Goal: Transaction & Acquisition: Purchase product/service

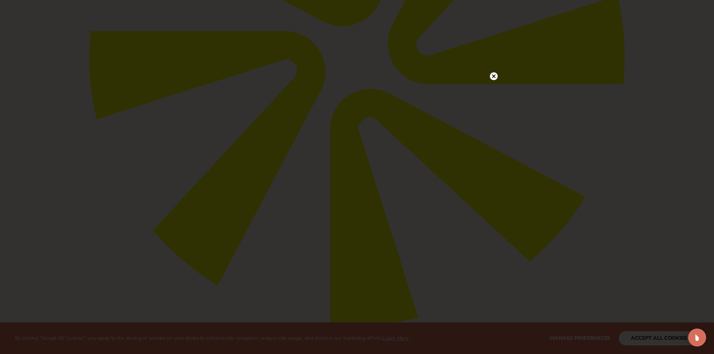
scroll to position [337, 0]
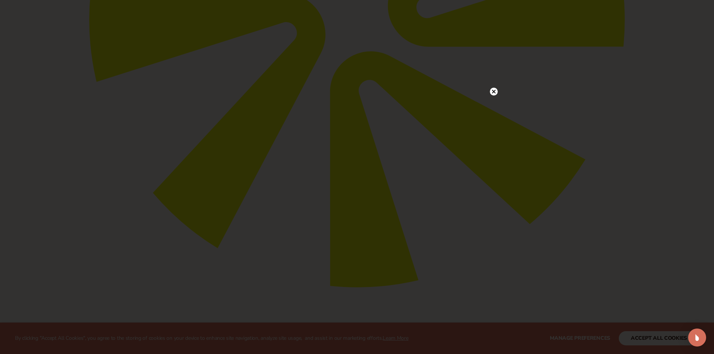
click at [491, 88] on div at bounding box center [494, 91] width 8 height 13
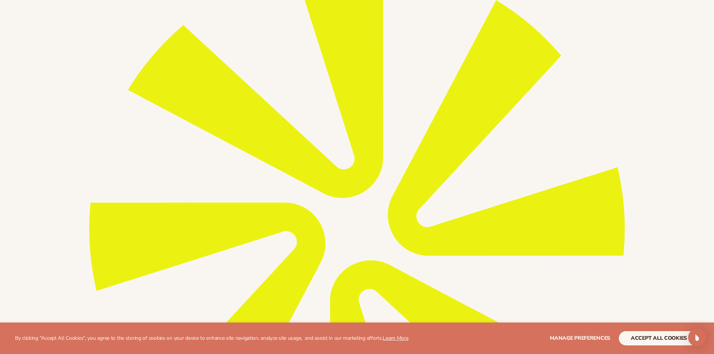
scroll to position [202, 0]
